Goal: Transaction & Acquisition: Purchase product/service

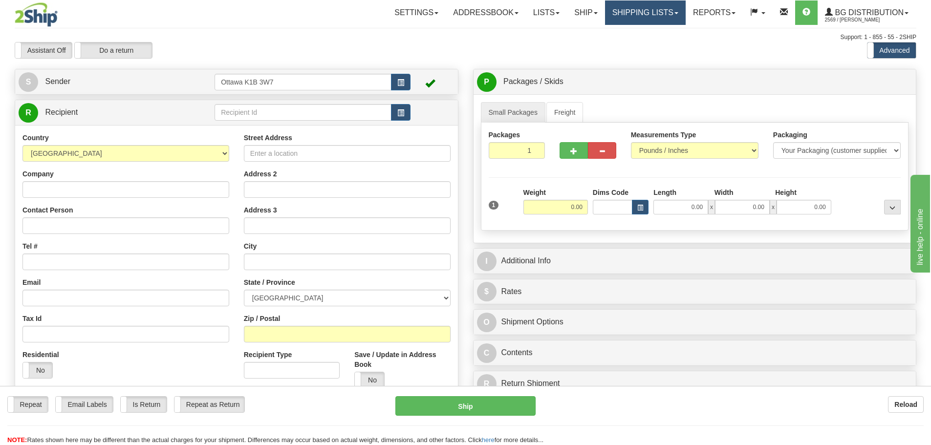
click at [651, 22] on link "Shipping lists" at bounding box center [645, 12] width 81 height 24
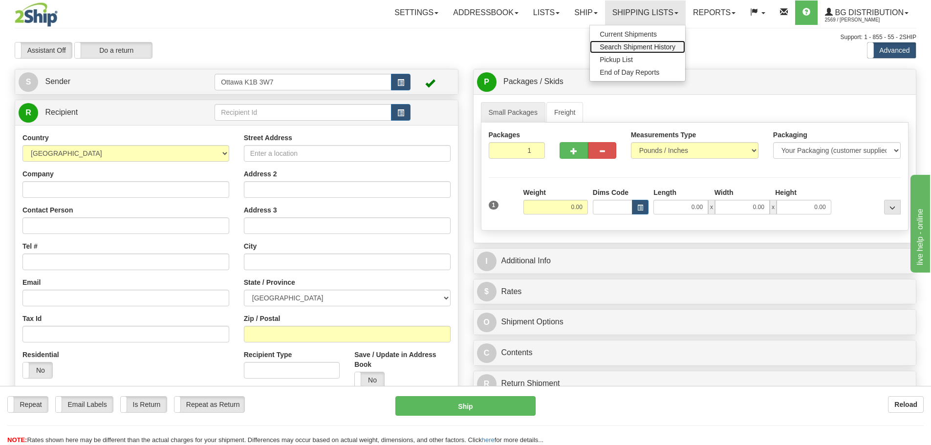
click at [644, 47] on span "Search Shipment History" at bounding box center [638, 47] width 76 height 8
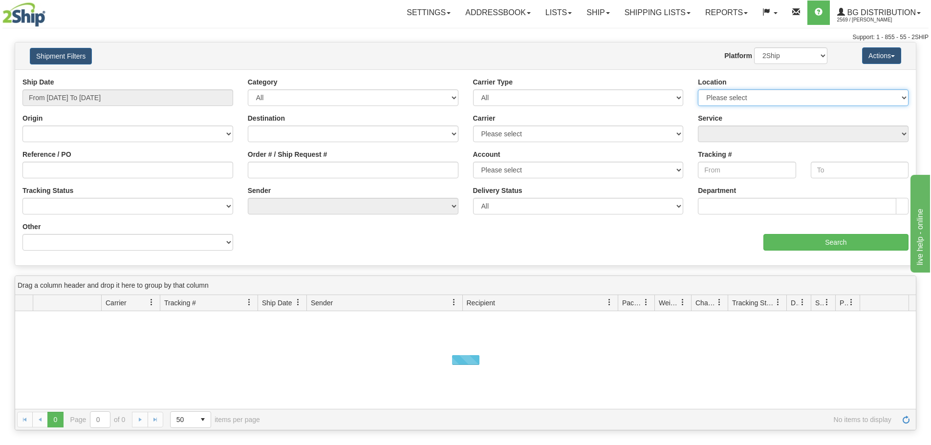
click at [706, 92] on select "Please select [GEOGRAPHIC_DATA] K1B 3W7 [GEOGRAPHIC_DATA] [GEOGRAPHIC_DATA] [GE…" at bounding box center [803, 97] width 211 height 17
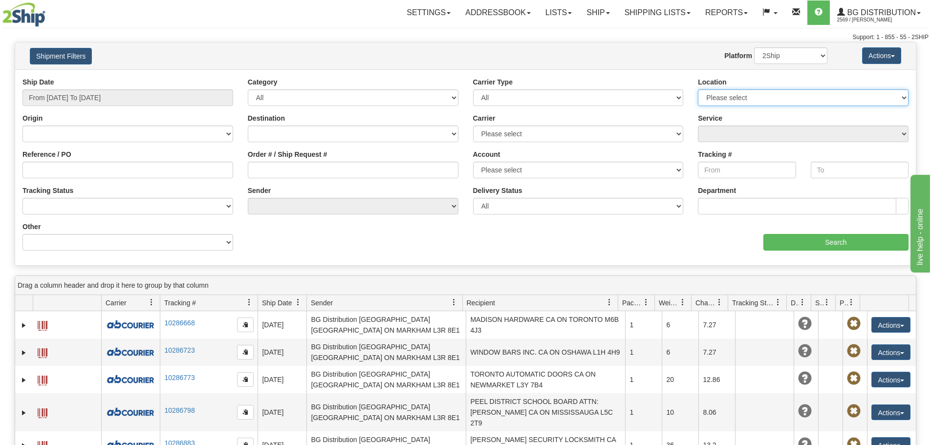
select select "5436"
click at [698, 89] on select "Please select [GEOGRAPHIC_DATA] K1B 3W7 [GEOGRAPHIC_DATA] [GEOGRAPHIC_DATA] [GE…" at bounding box center [803, 97] width 211 height 17
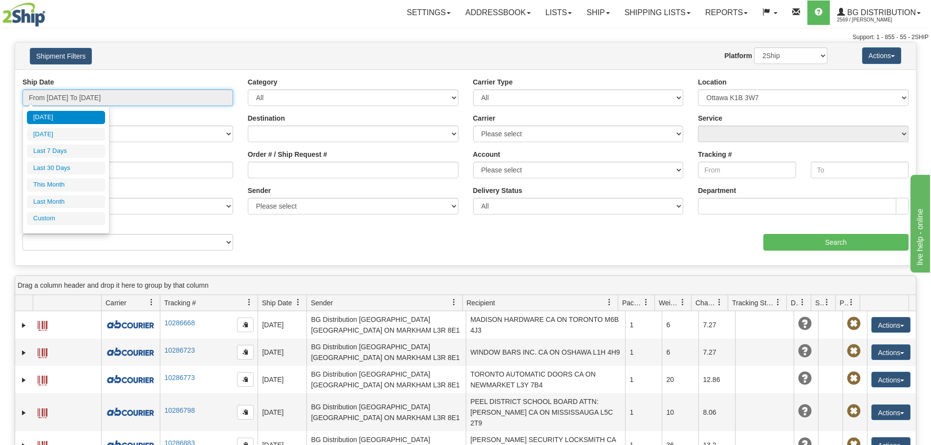
click at [118, 100] on input "From [DATE] To [DATE]" at bounding box center [127, 97] width 211 height 17
click at [78, 133] on li "[DATE]" at bounding box center [66, 134] width 78 height 13
type input "From [DATE] To [DATE]"
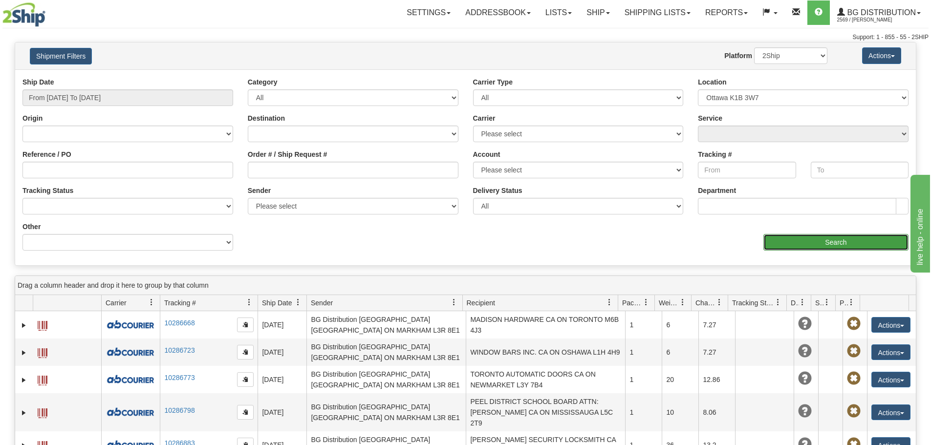
click at [848, 248] on input "Search" at bounding box center [835, 242] width 145 height 17
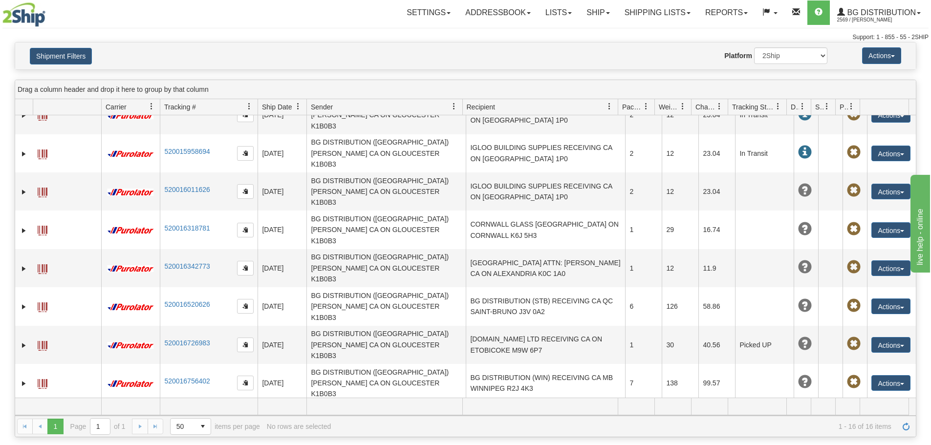
scroll to position [117, 0]
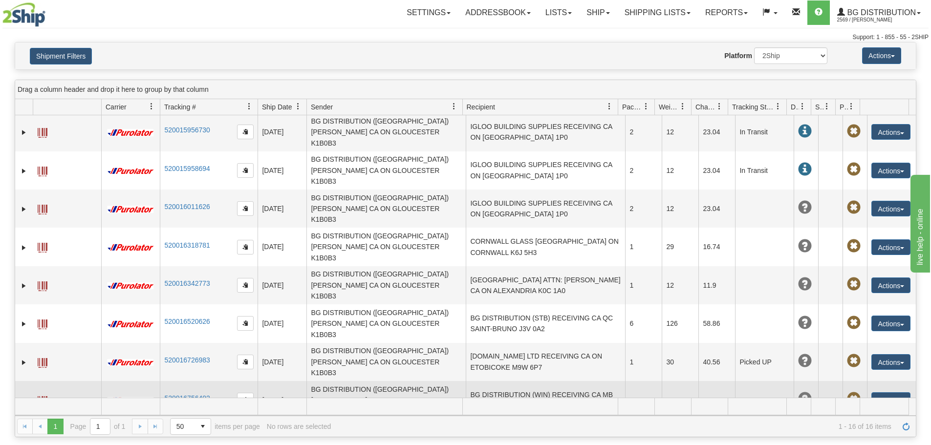
click at [552, 381] on td "BG DISTRIBUTION (WIN) RECEIVING CA MB WINNIPEG R2J 4K3" at bounding box center [545, 400] width 159 height 38
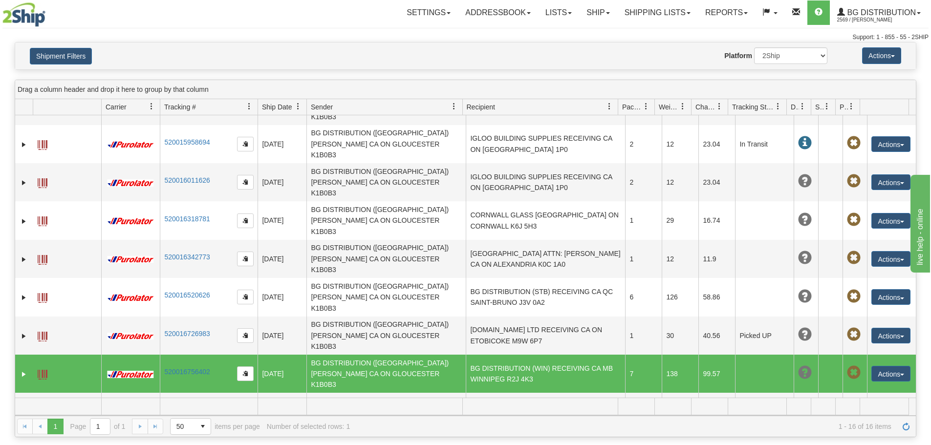
scroll to position [166, 0]
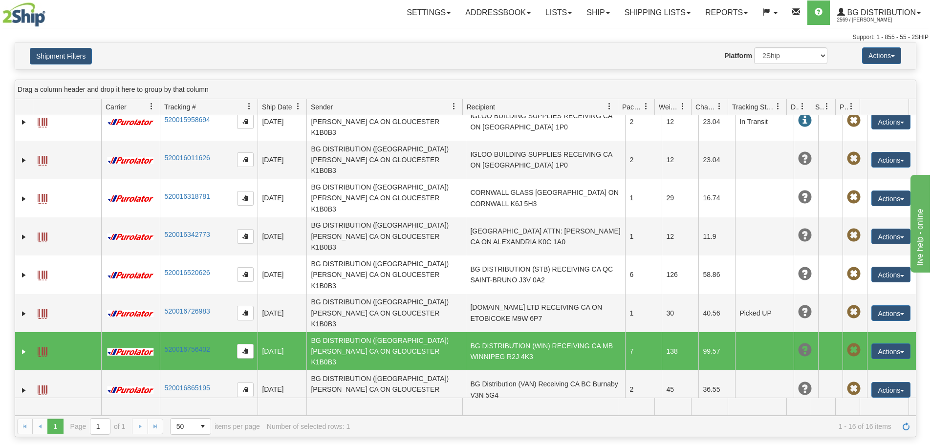
drag, startPoint x: 212, startPoint y: 246, endPoint x: 164, endPoint y: 251, distance: 48.1
click at [164, 332] on td "520016756402" at bounding box center [209, 351] width 98 height 38
drag, startPoint x: 164, startPoint y: 251, endPoint x: 200, endPoint y: 242, distance: 36.6
click at [199, 332] on td "520016756402" at bounding box center [209, 351] width 98 height 38
click at [25, 347] on link "Expand" at bounding box center [24, 352] width 10 height 10
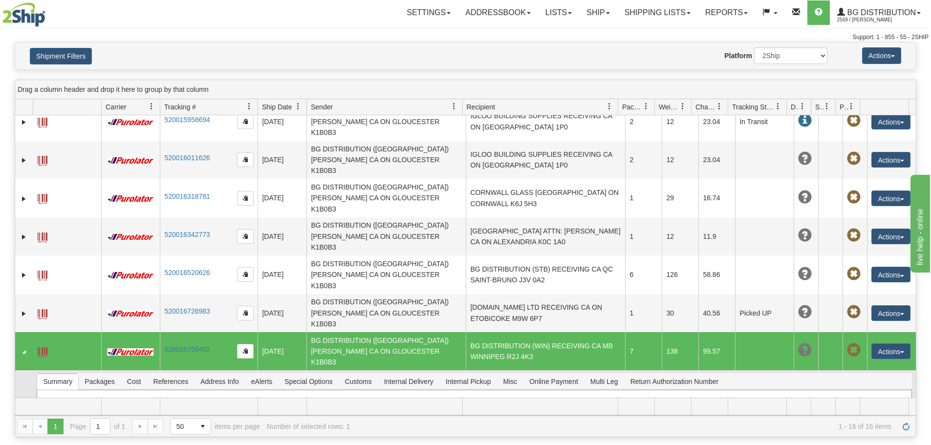
drag, startPoint x: 434, startPoint y: 295, endPoint x: 384, endPoint y: 294, distance: 49.8
click at [384, 398] on li "Master Tracking #: 520016756402" at bounding box center [462, 403] width 276 height 10
copy link "520016756402"
click at [597, 16] on link "Ship" at bounding box center [598, 12] width 38 height 24
click at [591, 31] on link "Ship Screen" at bounding box center [577, 34] width 77 height 13
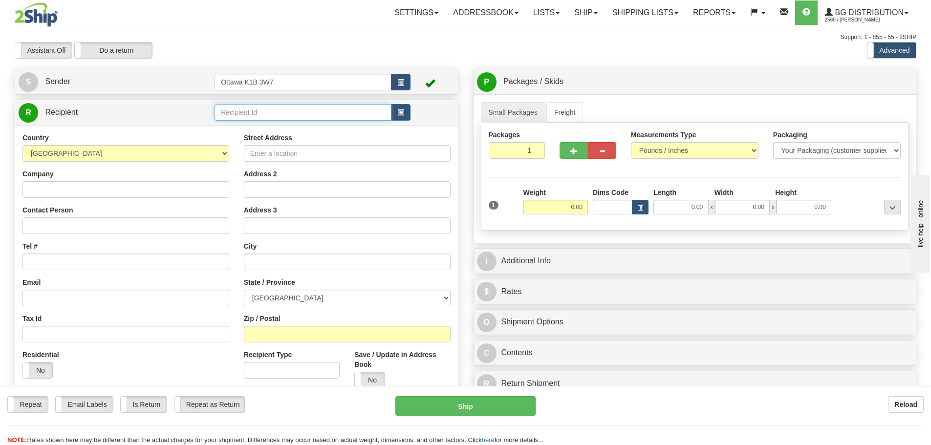
click at [251, 120] on input "text" at bounding box center [303, 112] width 177 height 17
type input "60333"
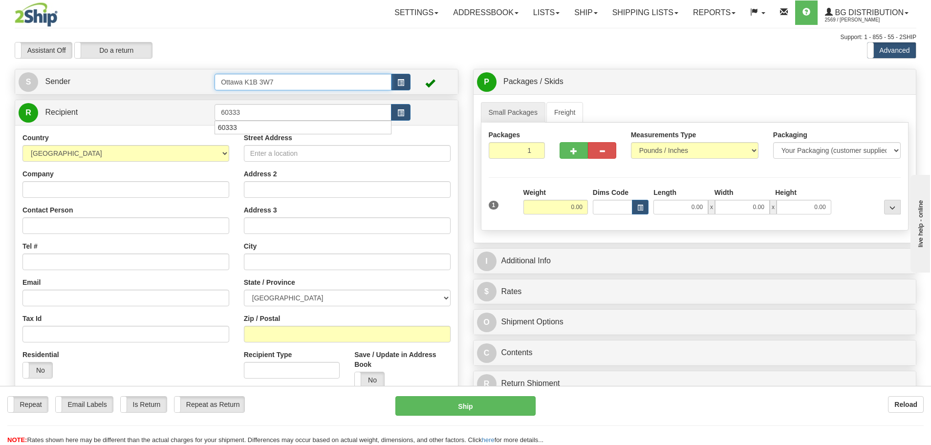
click at [362, 76] on input "Ottawa K1B 3W7" at bounding box center [303, 82] width 177 height 17
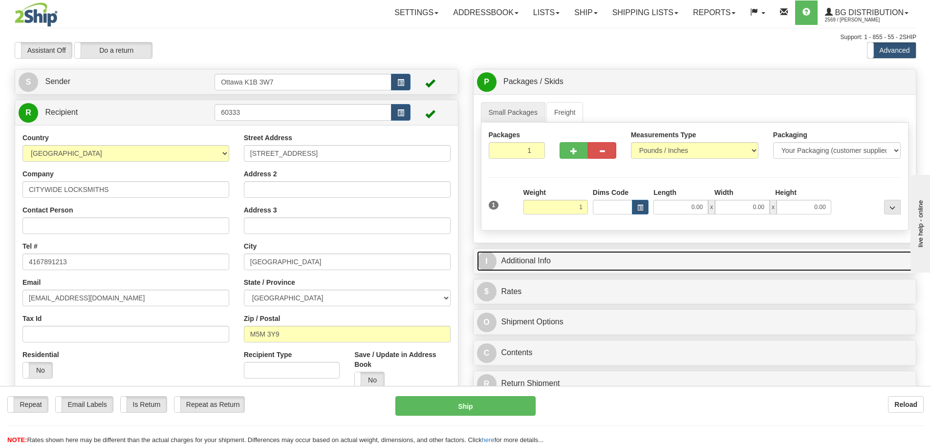
click at [685, 256] on link "I Additional Info" at bounding box center [695, 261] width 436 height 20
type input "1.00"
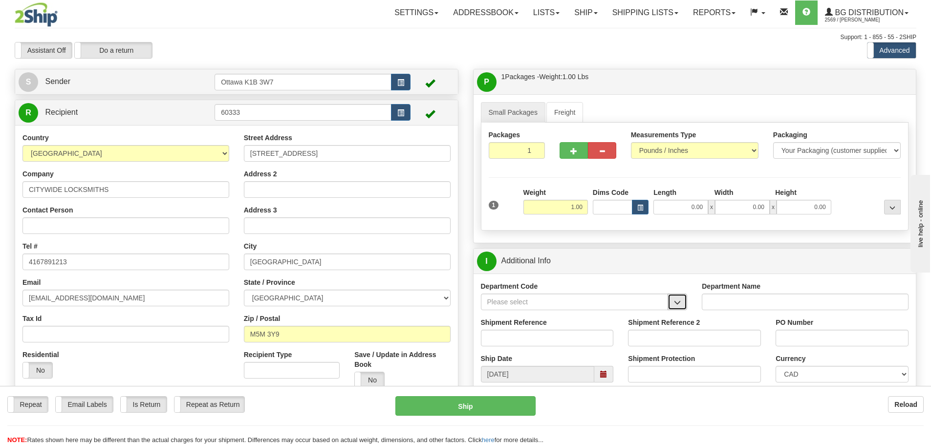
click at [675, 300] on span "button" at bounding box center [677, 303] width 7 height 6
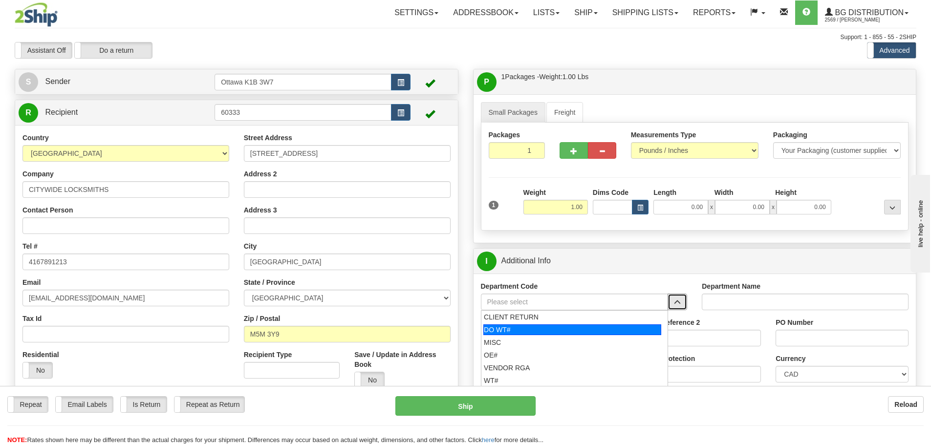
click at [539, 333] on div "DO WT#" at bounding box center [572, 329] width 178 height 11
type input "DO WT#"
type input "DIRECT ORDERS"
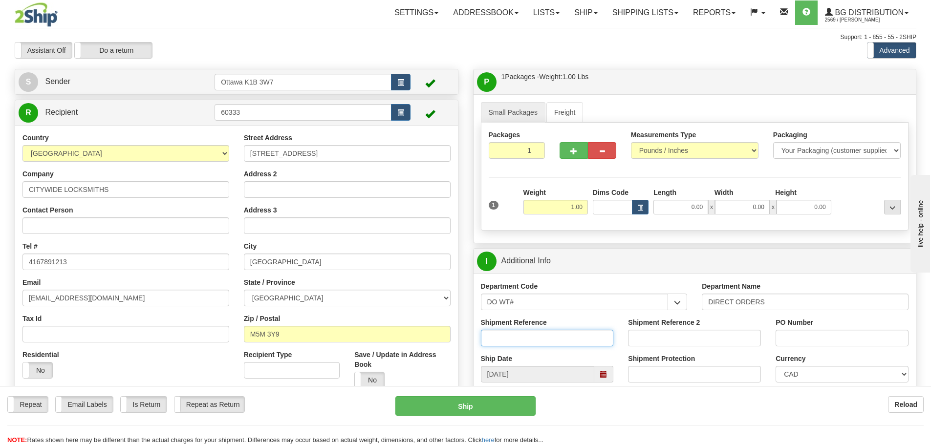
click at [539, 333] on input "Shipment Reference" at bounding box center [547, 338] width 133 height 17
type input "164964-00"
click at [791, 338] on input "PO Number" at bounding box center [841, 338] width 133 height 17
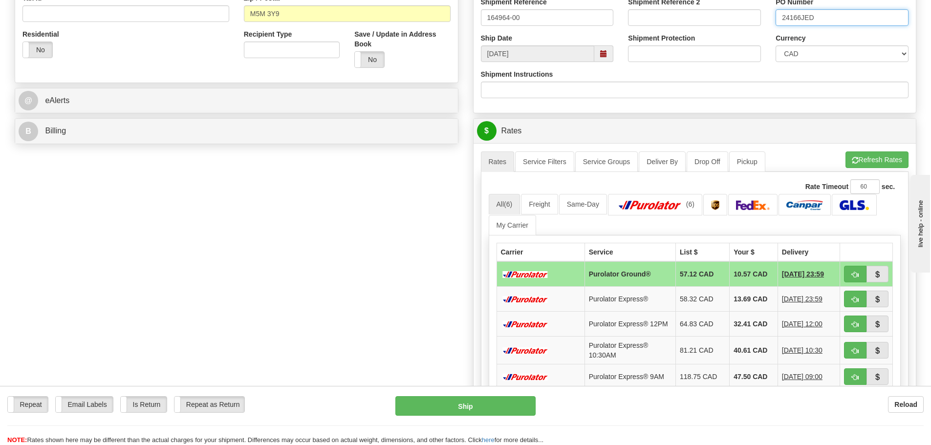
scroll to position [342, 0]
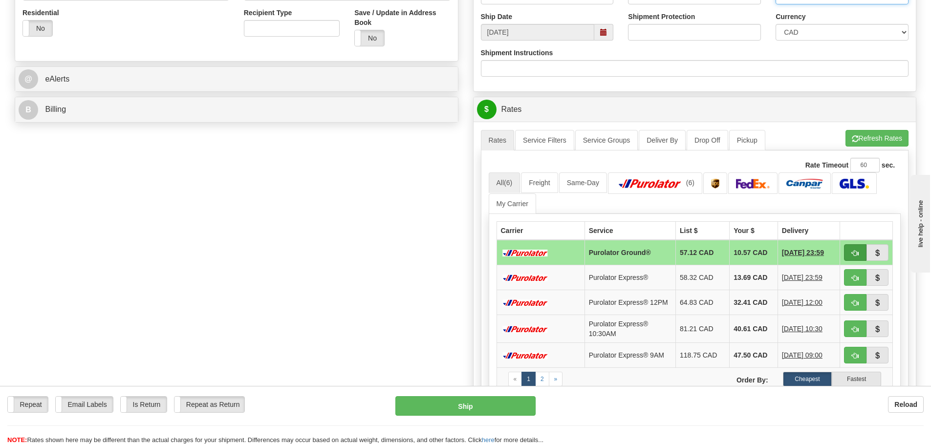
type input "24166JED"
click at [848, 256] on button "button" at bounding box center [855, 252] width 22 height 17
type input "260"
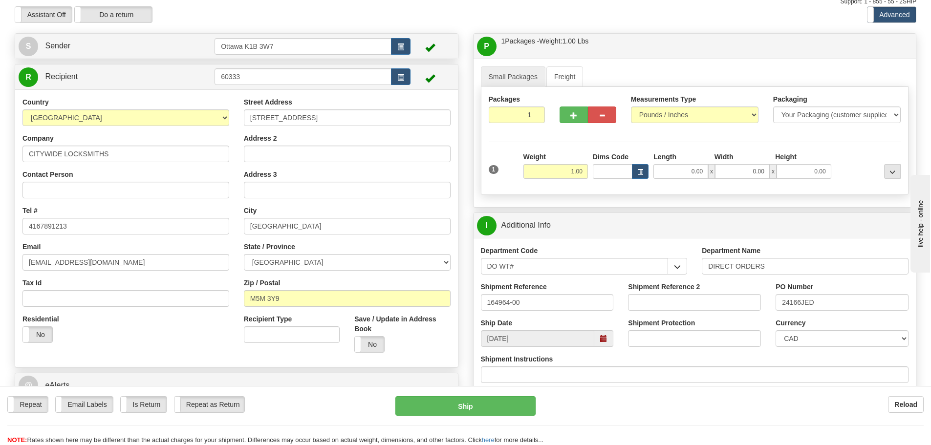
scroll to position [0, 0]
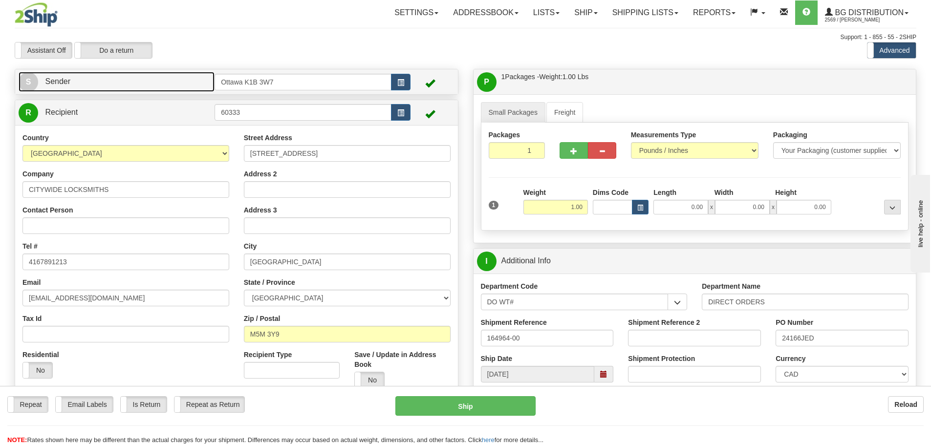
click at [191, 82] on link "S Sender" at bounding box center [117, 82] width 196 height 20
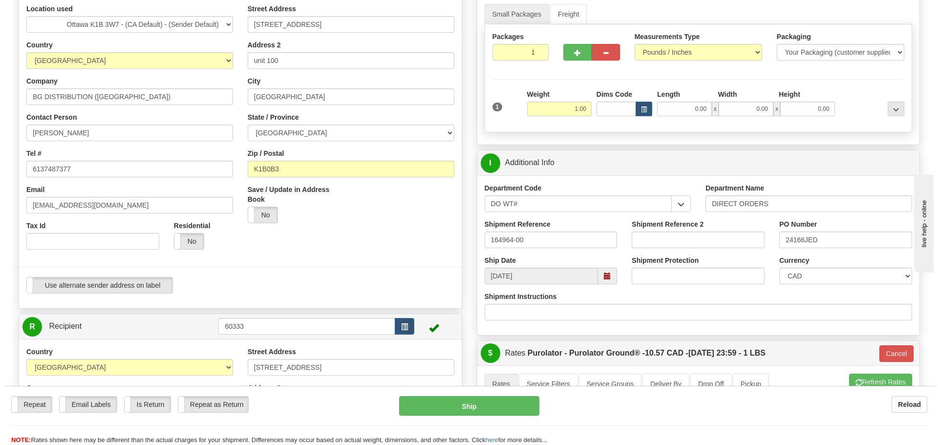
scroll to position [98, 0]
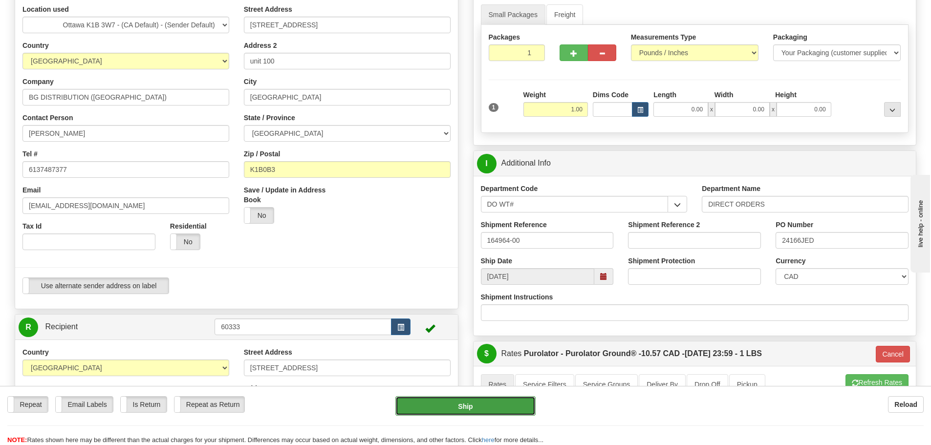
click at [486, 409] on button "Ship" at bounding box center [465, 406] width 140 height 20
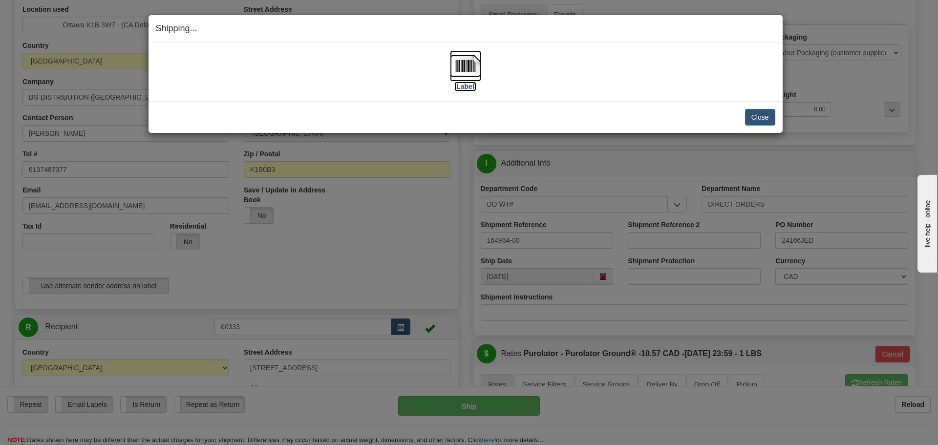
click at [465, 86] on label "[Label]" at bounding box center [465, 87] width 22 height 10
click at [766, 114] on button "Close" at bounding box center [760, 117] width 30 height 17
